Goal: Book appointment/travel/reservation

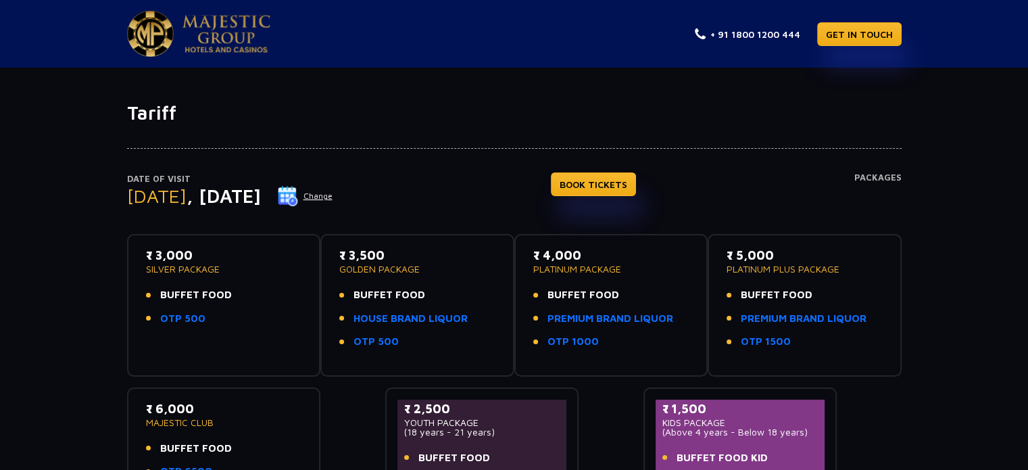
click at [333, 193] on button "Change" at bounding box center [305, 196] width 56 height 22
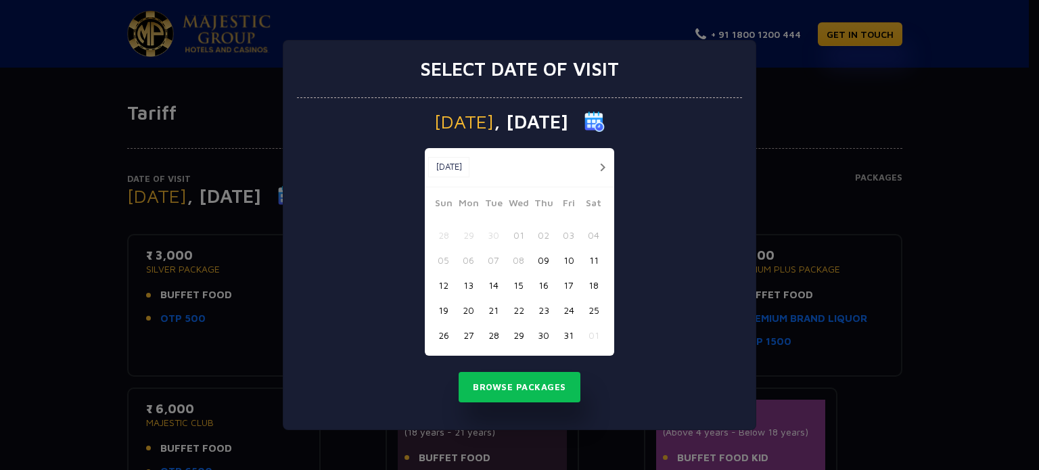
click at [598, 166] on button "button" at bounding box center [602, 167] width 17 height 17
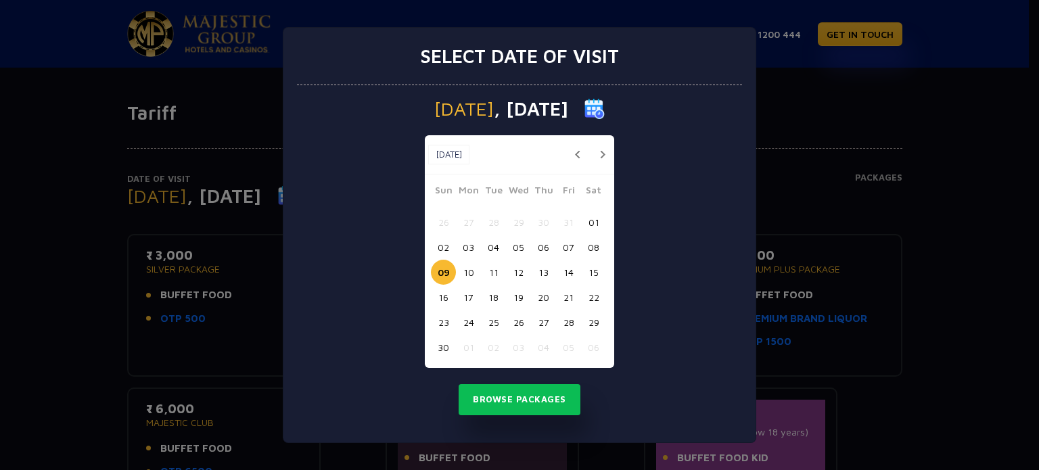
click at [571, 270] on button "14" at bounding box center [568, 272] width 25 height 25
click at [498, 407] on button "Browse Packages" at bounding box center [519, 399] width 122 height 31
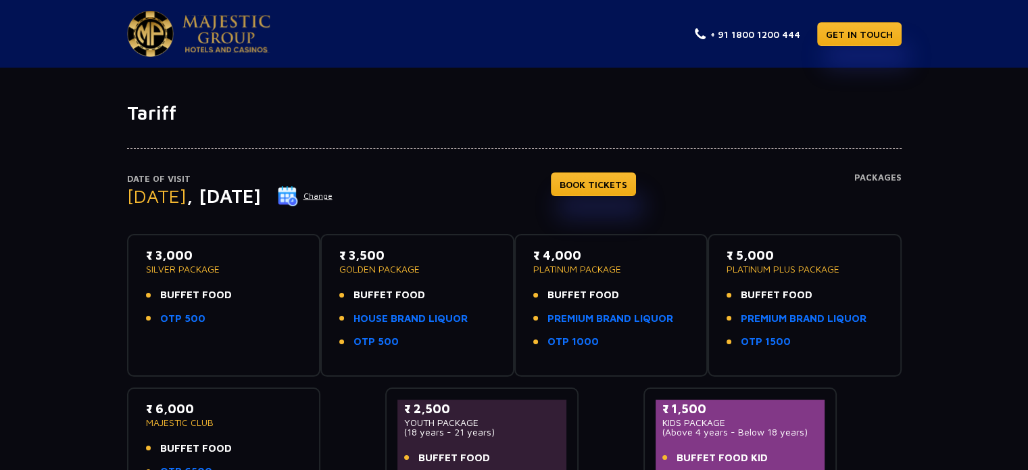
click at [333, 198] on button "Change" at bounding box center [305, 196] width 56 height 22
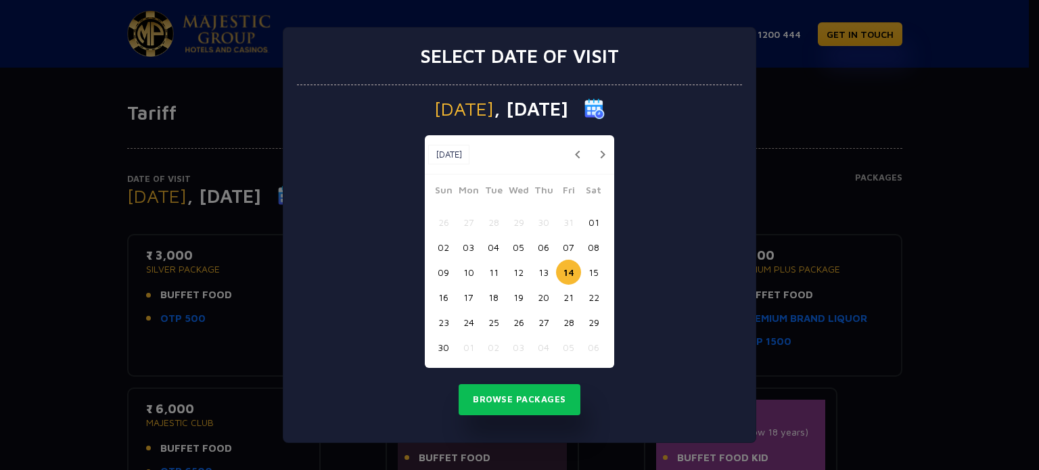
click at [544, 272] on button "13" at bounding box center [543, 272] width 25 height 25
click at [509, 397] on button "Browse Packages" at bounding box center [519, 399] width 122 height 31
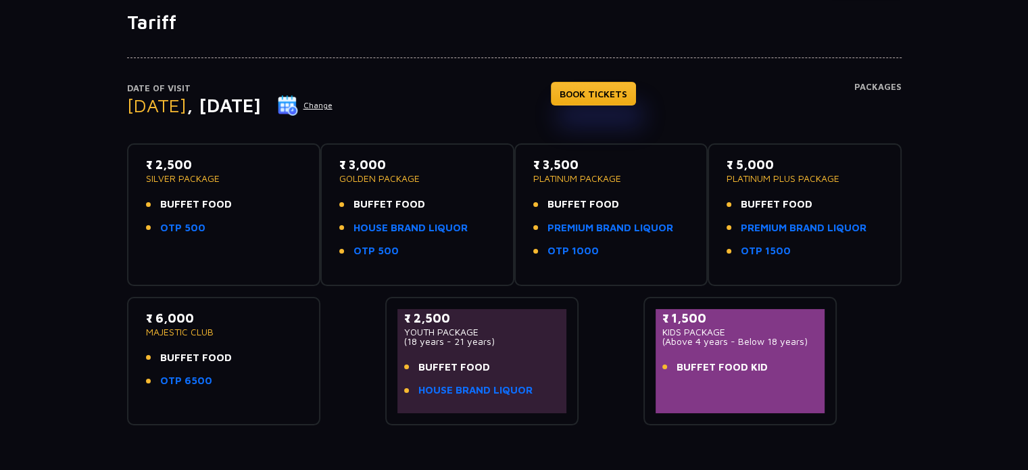
scroll to position [68, 0]
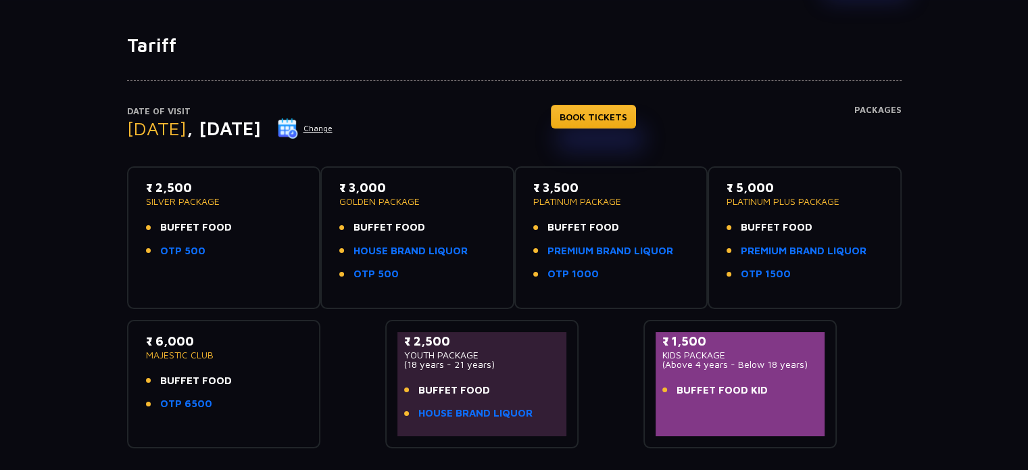
click at [333, 118] on button "Change" at bounding box center [305, 129] width 56 height 22
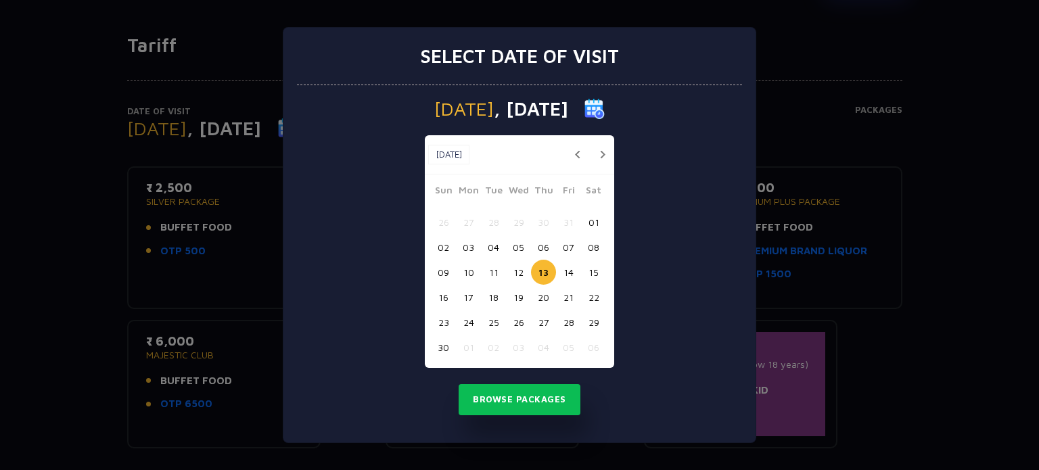
click at [592, 270] on button "15" at bounding box center [593, 272] width 25 height 25
click at [442, 296] on button "16" at bounding box center [443, 297] width 25 height 25
click at [480, 394] on button "Browse Packages" at bounding box center [519, 399] width 122 height 31
